Goal: Information Seeking & Learning: Learn about a topic

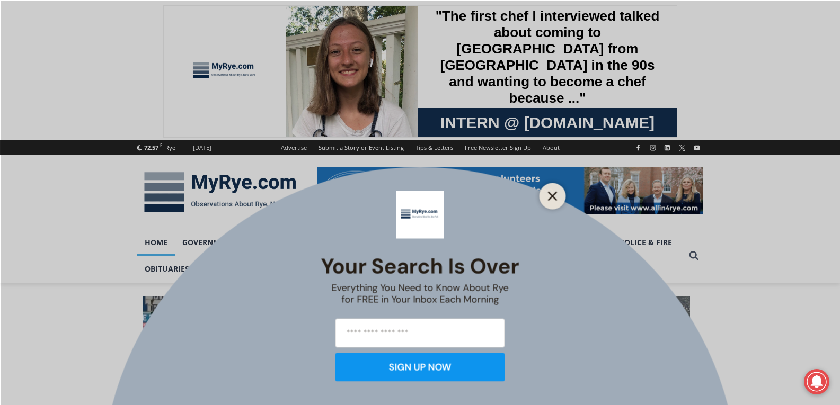
click at [559, 202] on button "Close" at bounding box center [552, 196] width 15 height 15
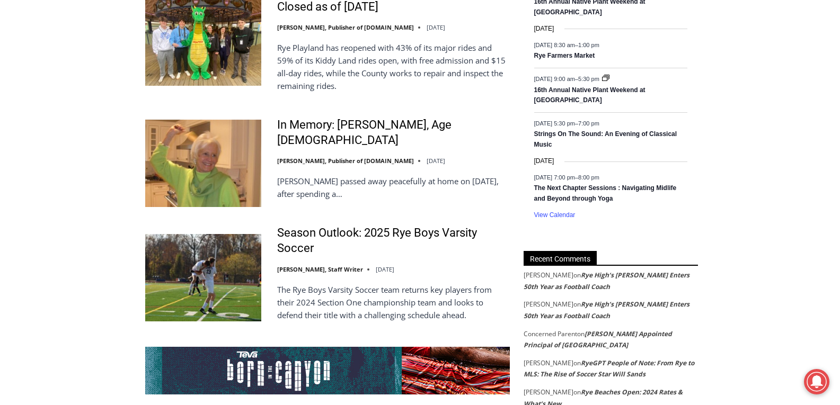
scroll to position [1759, 0]
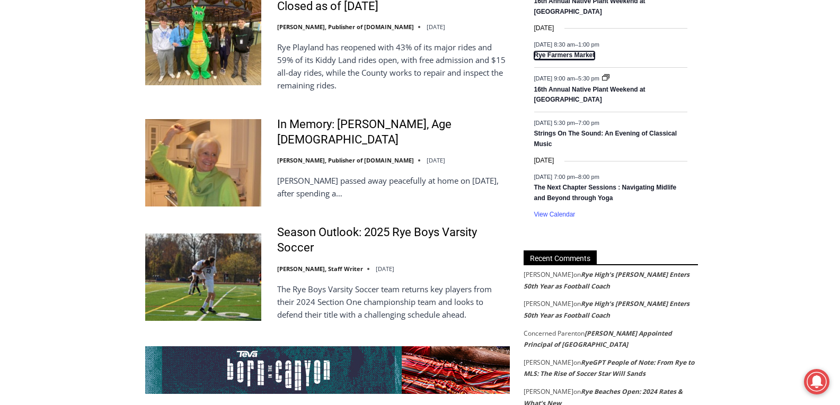
click at [575, 56] on link "Rye Farmers Market" at bounding box center [564, 55] width 61 height 8
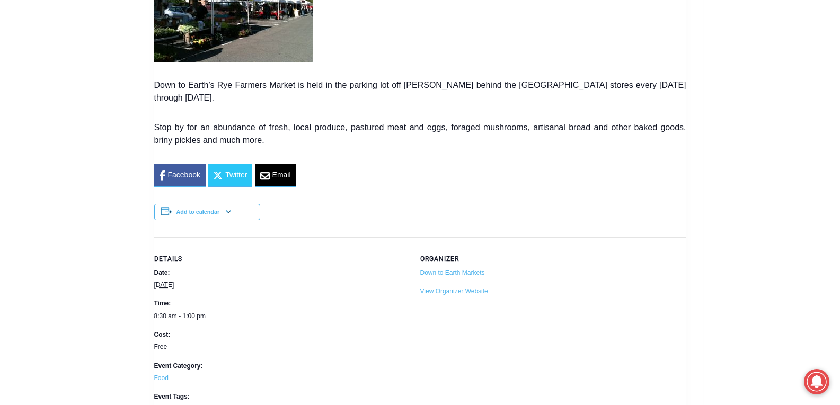
scroll to position [520, 0]
